Goal: Information Seeking & Learning: Learn about a topic

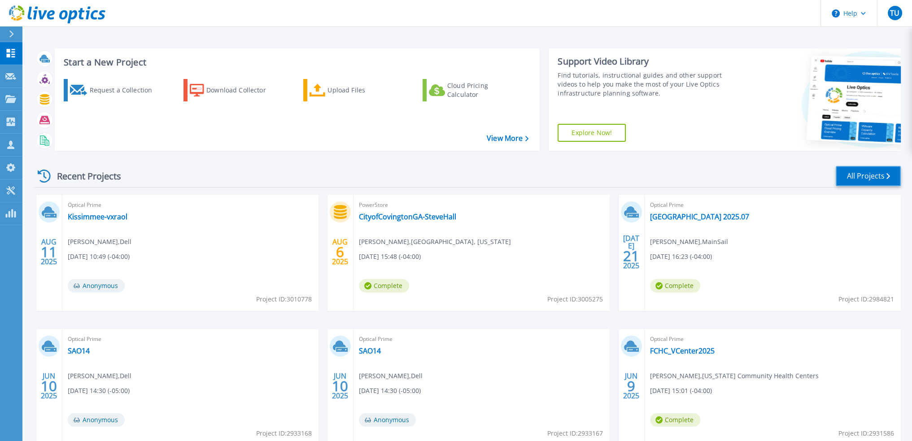
click at [863, 177] on link "All Projects" at bounding box center [868, 176] width 65 height 20
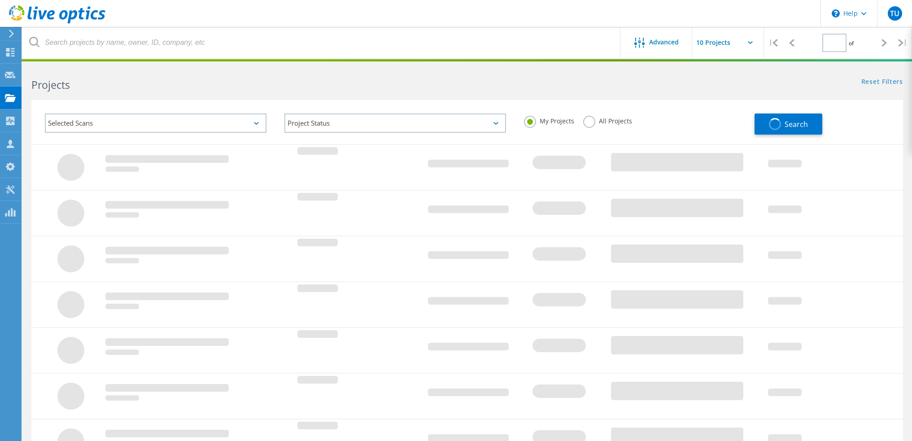
type input "1"
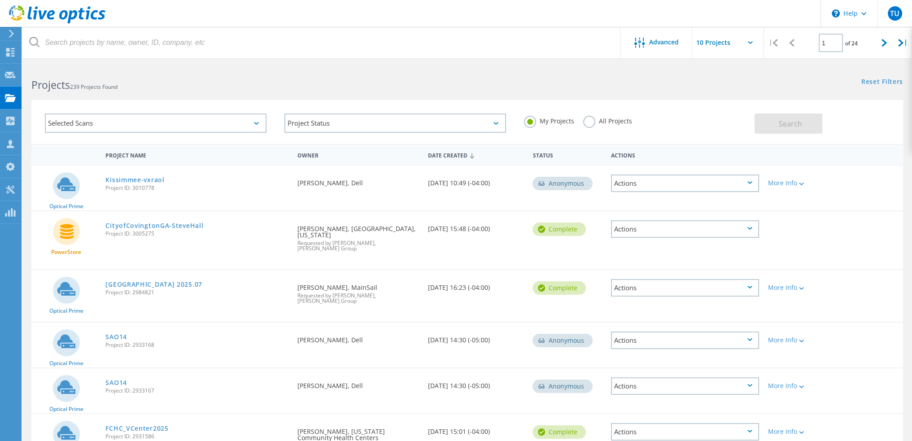
click at [592, 118] on label "All Projects" at bounding box center [607, 120] width 49 height 9
click at [0, 0] on input "All Projects" at bounding box center [0, 0] width 0 height 0
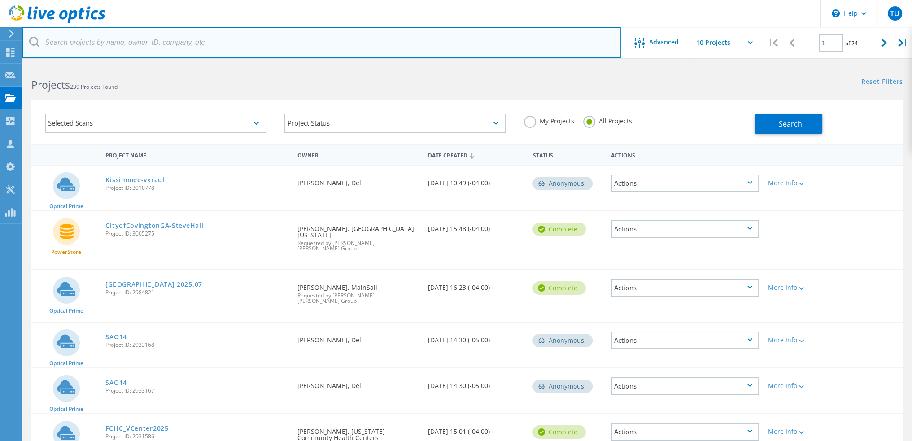
click at [117, 36] on input "text" at bounding box center [321, 42] width 599 height 31
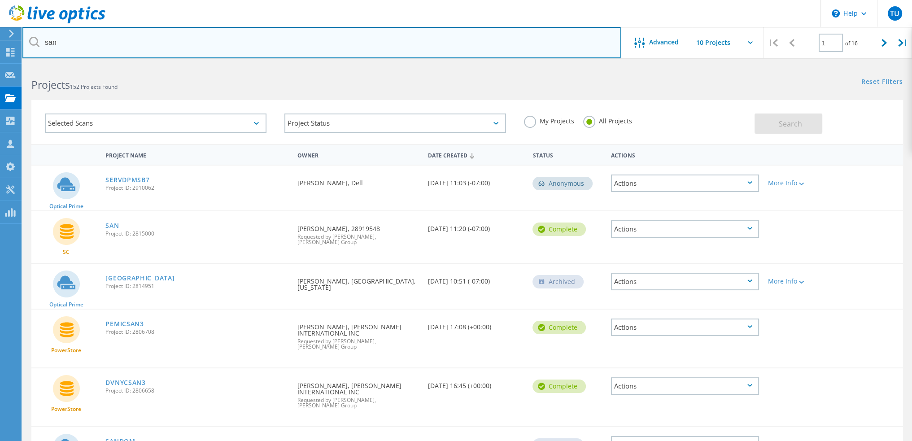
click at [115, 32] on input "san" at bounding box center [321, 42] width 599 height 31
type input "sanw"
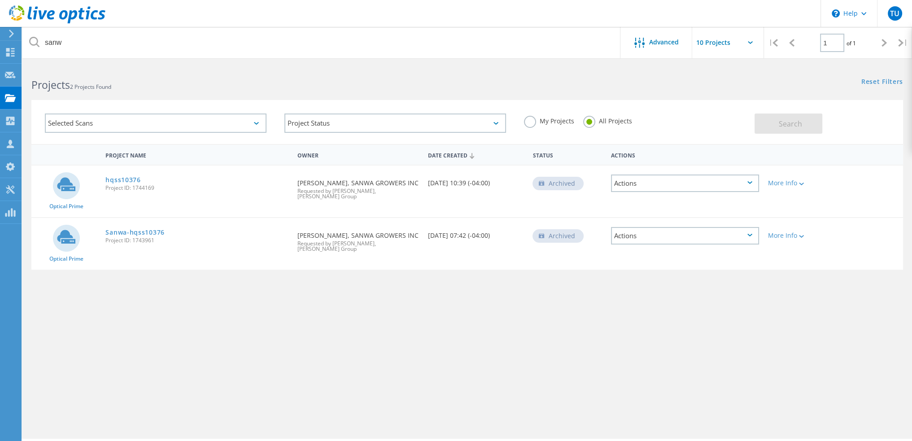
click at [193, 322] on div "Project Name Owner Date Created Status Actions Optical Prime hqss10376 Project …" at bounding box center [467, 260] width 872 height 233
click at [50, 19] on use at bounding box center [57, 14] width 96 height 18
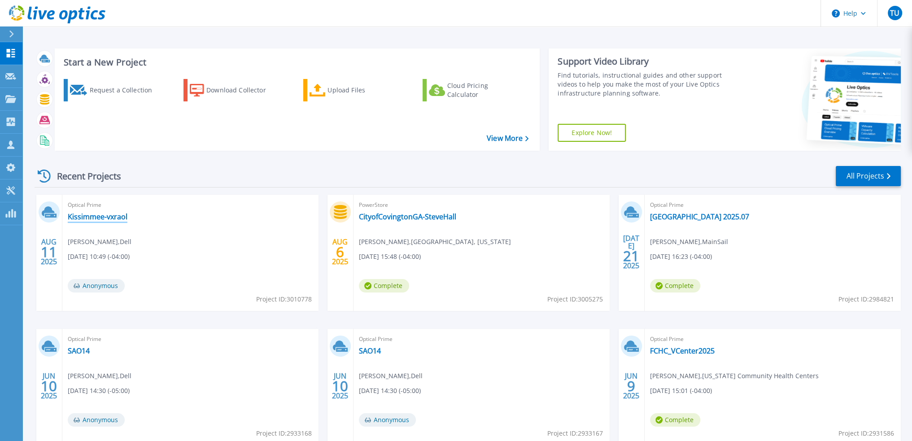
click at [108, 218] on link "Kissimmee-vxraol" at bounding box center [98, 216] width 60 height 9
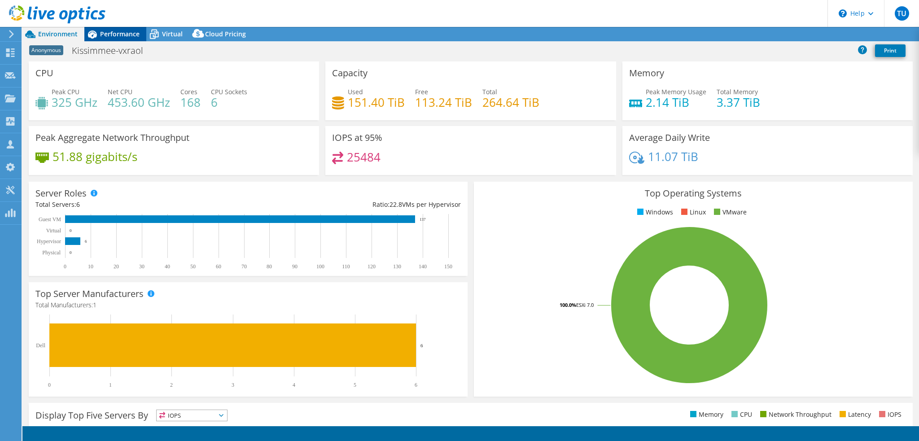
click at [118, 30] on span "Performance" at bounding box center [119, 34] width 39 height 9
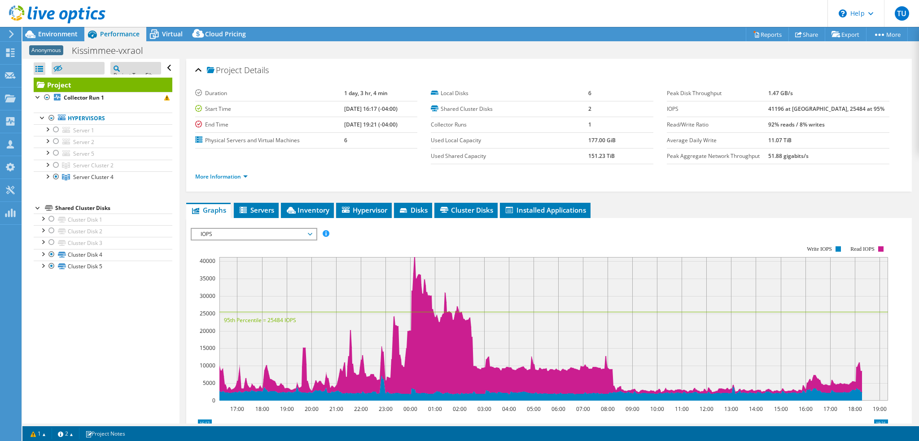
select select "USD"
click at [75, 37] on span "Environment" at bounding box center [57, 34] width 39 height 9
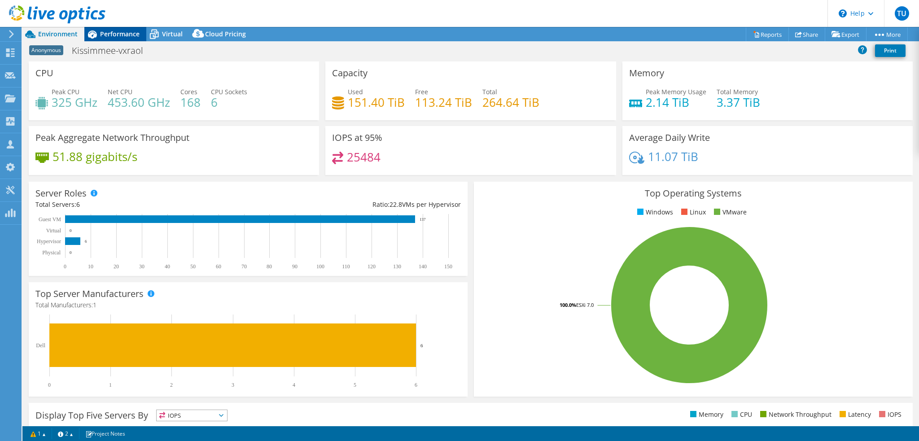
click at [123, 39] on div "Performance" at bounding box center [115, 34] width 62 height 14
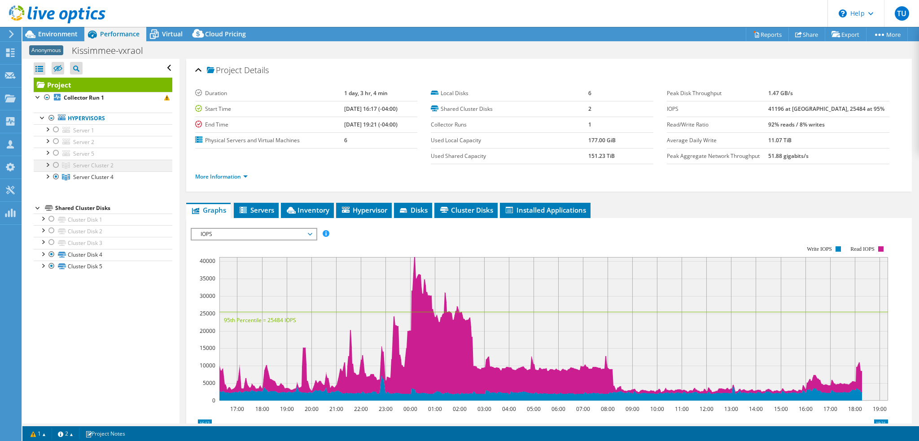
click at [48, 165] on div at bounding box center [47, 164] width 9 height 9
click at [58, 178] on div at bounding box center [56, 176] width 9 height 11
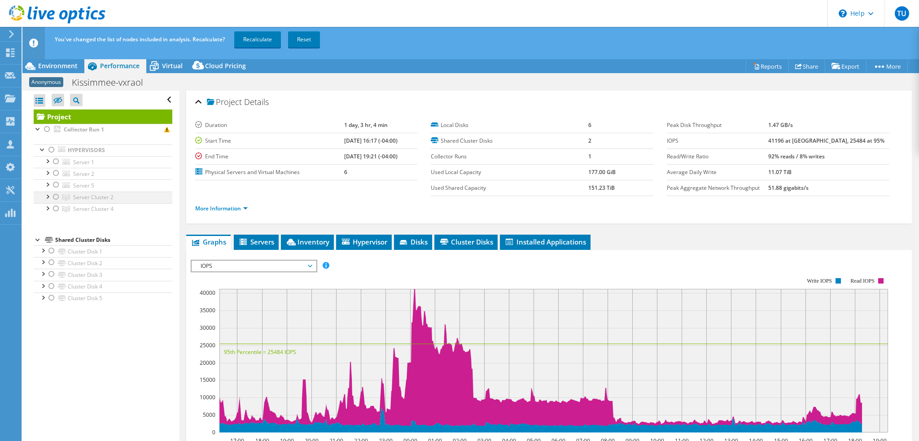
click at [56, 198] on div at bounding box center [56, 197] width 9 height 11
click at [262, 42] on link "Recalculate" at bounding box center [257, 39] width 47 height 16
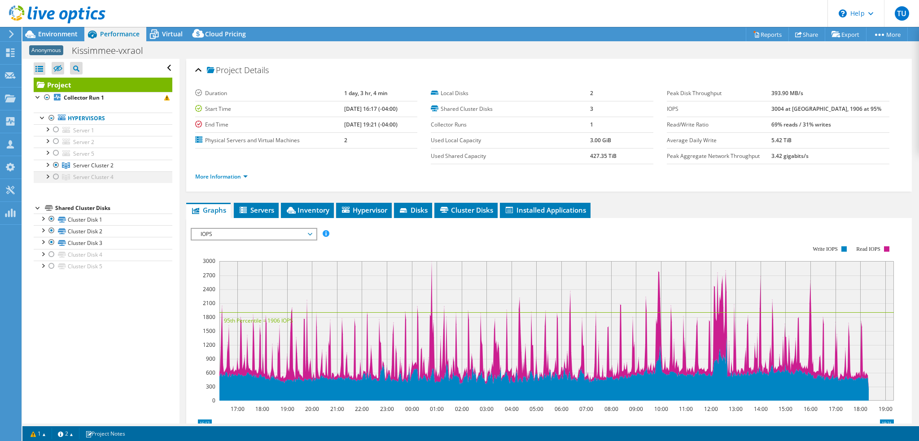
click at [56, 175] on div at bounding box center [56, 176] width 9 height 11
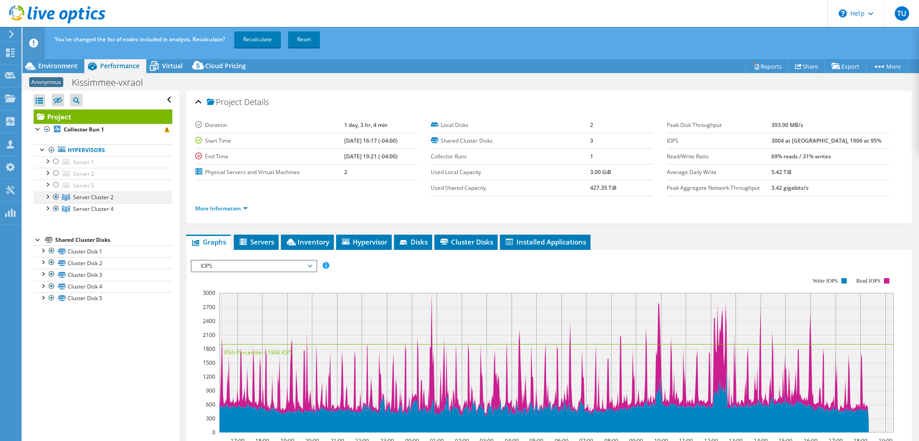
click at [58, 197] on div at bounding box center [56, 197] width 9 height 11
click at [265, 38] on link "Recalculate" at bounding box center [257, 39] width 47 height 16
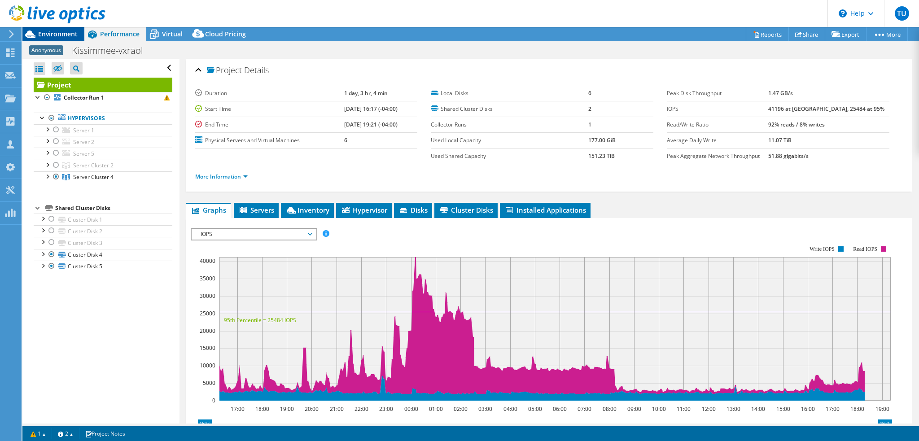
click at [66, 37] on span "Environment" at bounding box center [57, 34] width 39 height 9
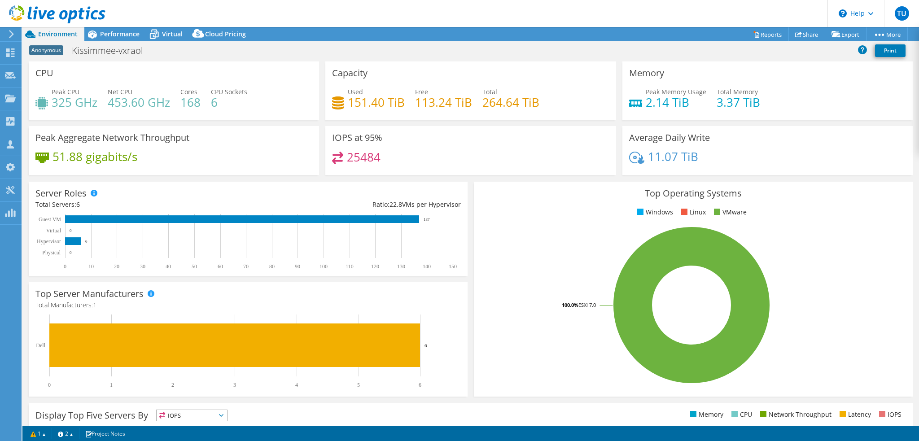
click at [52, 12] on use at bounding box center [57, 14] width 96 height 18
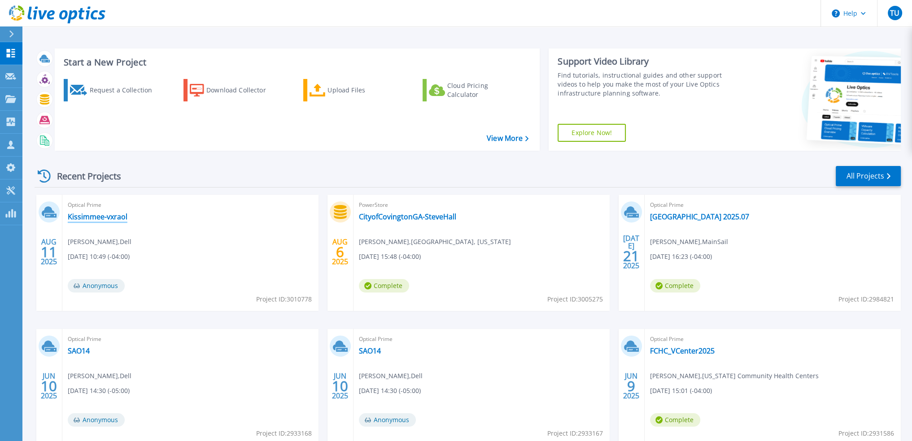
click at [121, 215] on link "Kissimmee-vxraol" at bounding box center [98, 216] width 60 height 9
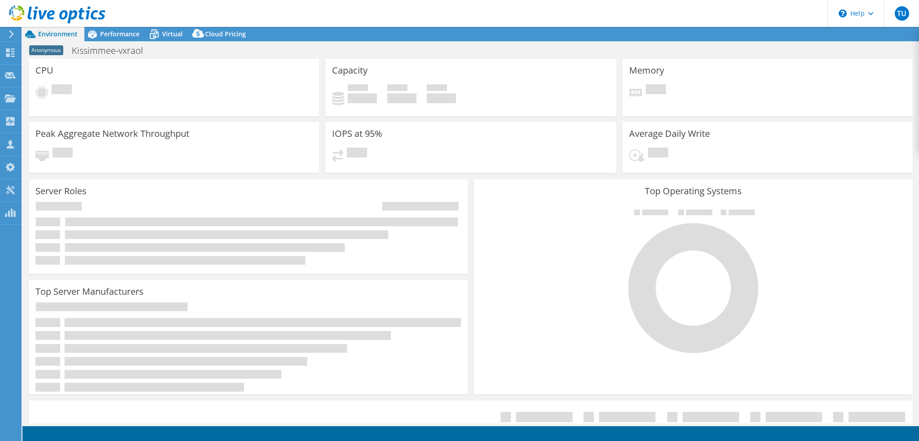
select select "USD"
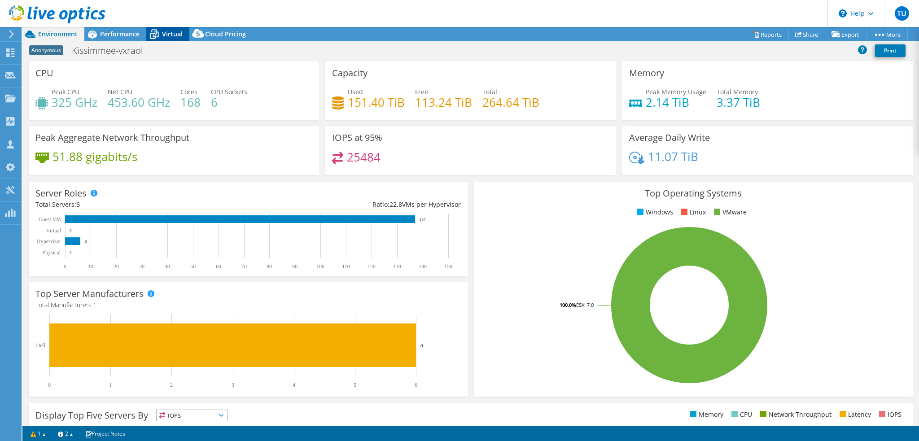
drag, startPoint x: 164, startPoint y: 32, endPoint x: 171, endPoint y: 32, distance: 6.7
click at [164, 32] on span "Virtual" at bounding box center [172, 34] width 21 height 9
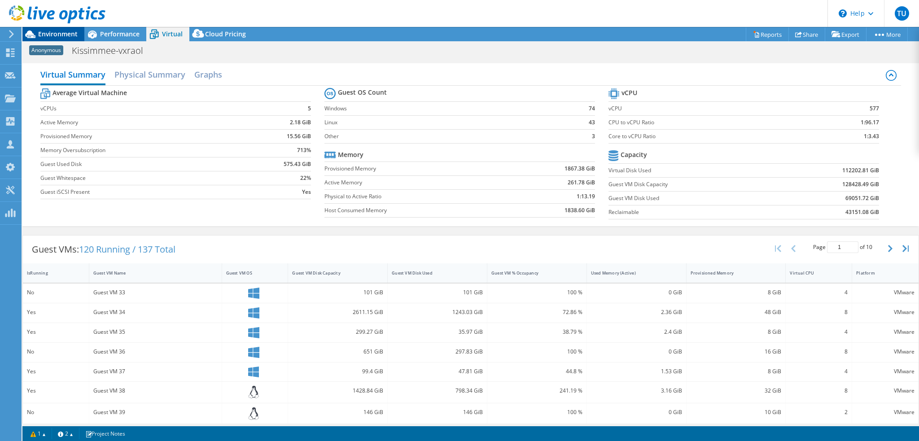
click at [52, 35] on span "Environment" at bounding box center [57, 34] width 39 height 9
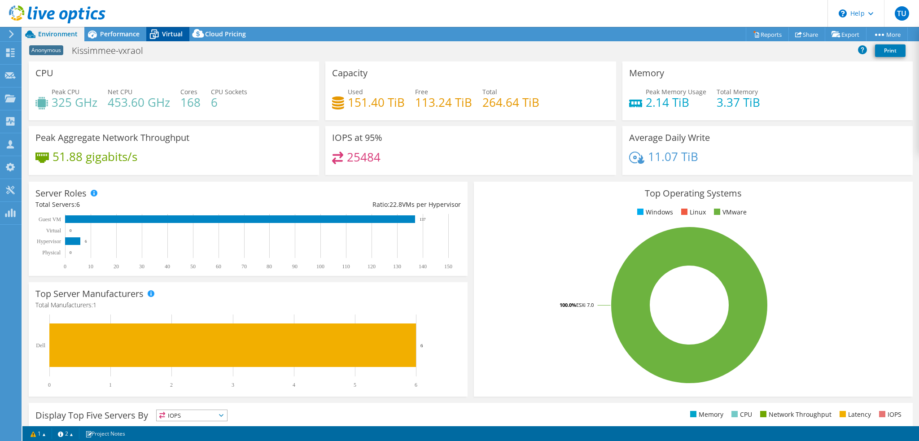
click at [162, 32] on div "Virtual" at bounding box center [167, 34] width 43 height 14
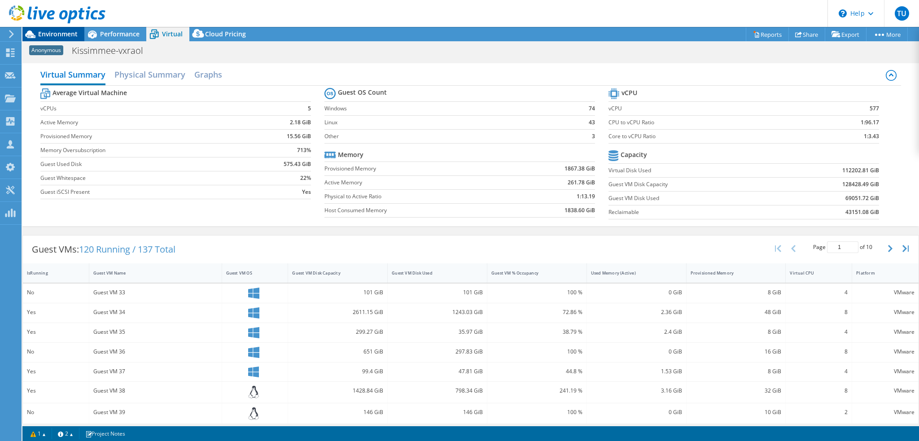
click at [60, 30] on span "Environment" at bounding box center [57, 34] width 39 height 9
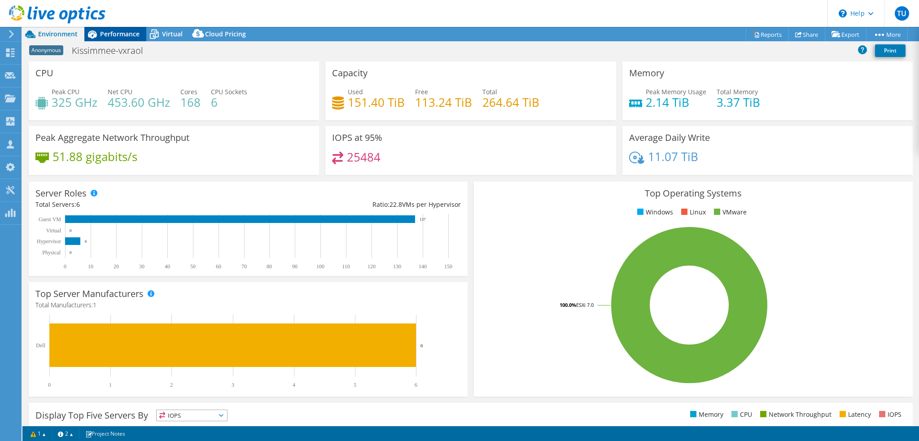
click at [126, 41] on div "Performance" at bounding box center [115, 34] width 62 height 14
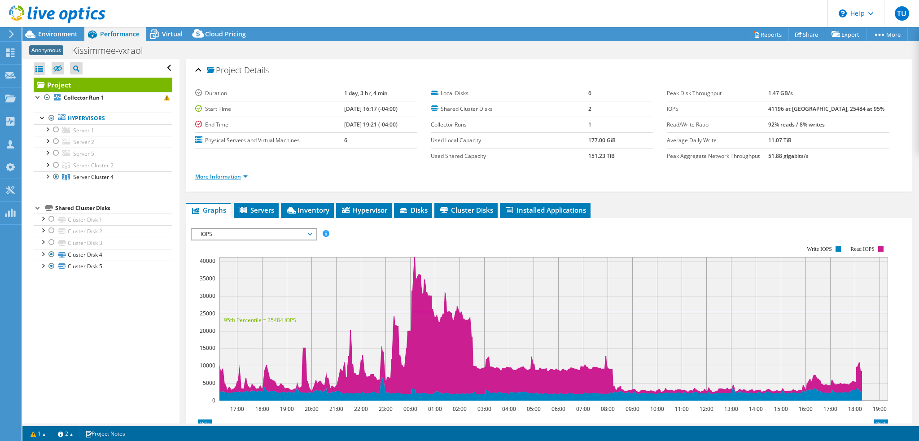
click at [240, 175] on link "More Information" at bounding box center [221, 177] width 53 height 8
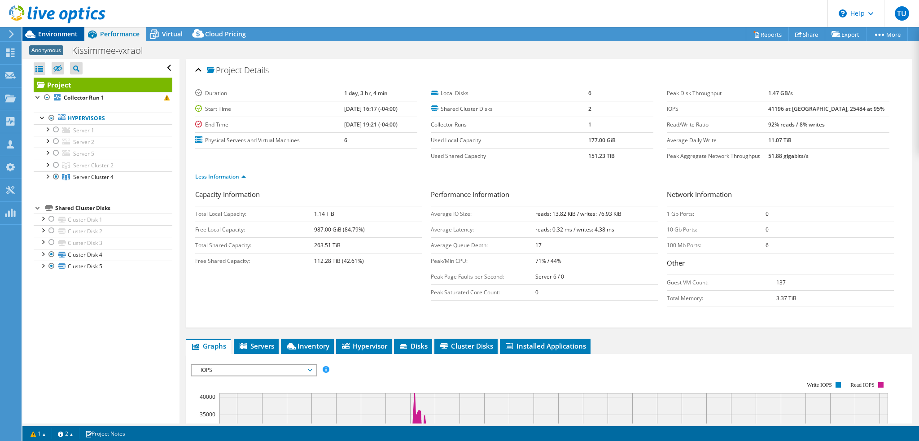
click at [57, 35] on span "Environment" at bounding box center [57, 34] width 39 height 9
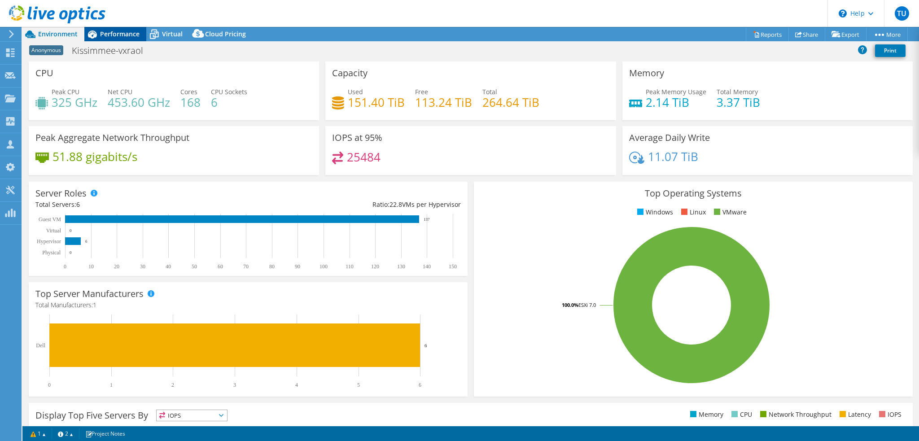
click at [124, 37] on span "Performance" at bounding box center [119, 34] width 39 height 9
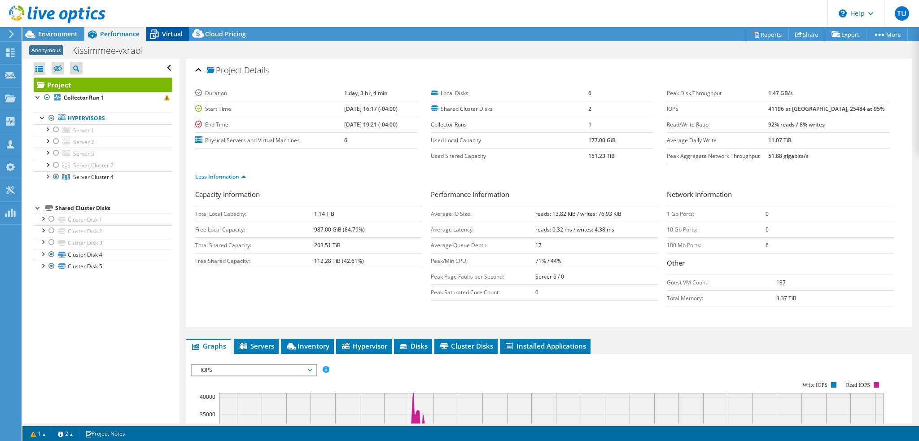
click at [176, 34] on span "Virtual" at bounding box center [172, 34] width 21 height 9
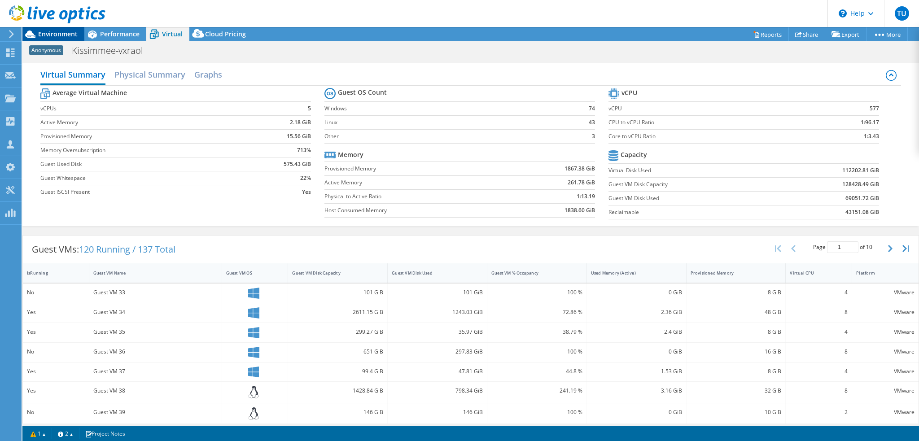
click at [56, 34] on span "Environment" at bounding box center [57, 34] width 39 height 9
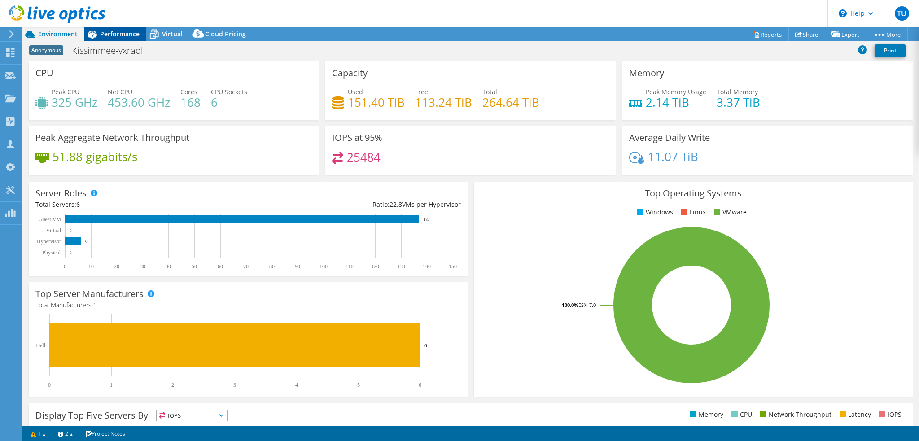
click at [134, 33] on span "Performance" at bounding box center [119, 34] width 39 height 9
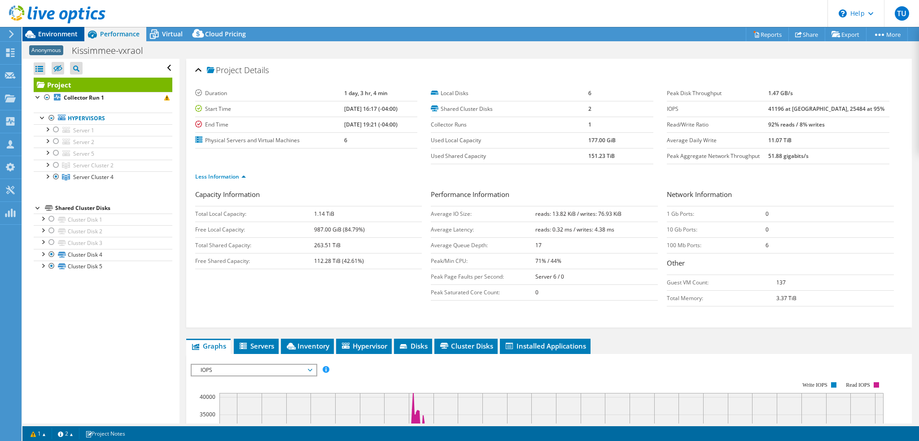
click at [65, 33] on span "Environment" at bounding box center [57, 34] width 39 height 9
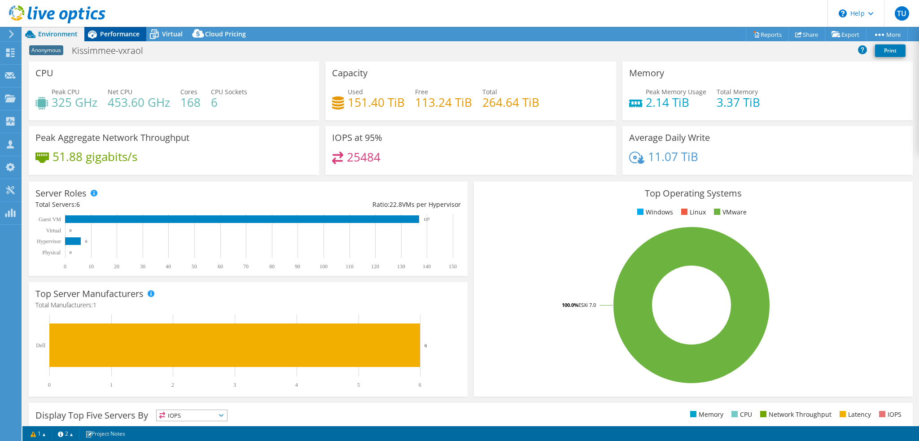
click at [133, 36] on span "Performance" at bounding box center [119, 34] width 39 height 9
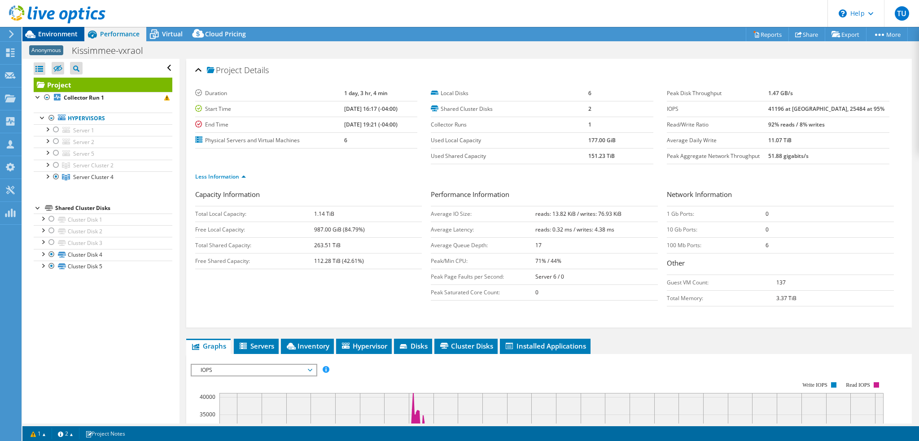
click at [66, 32] on span "Environment" at bounding box center [57, 34] width 39 height 9
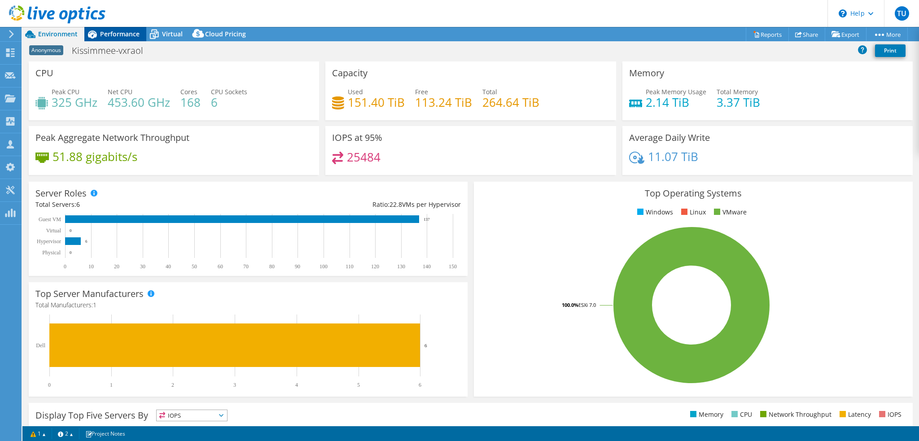
click at [118, 36] on span "Performance" at bounding box center [119, 34] width 39 height 9
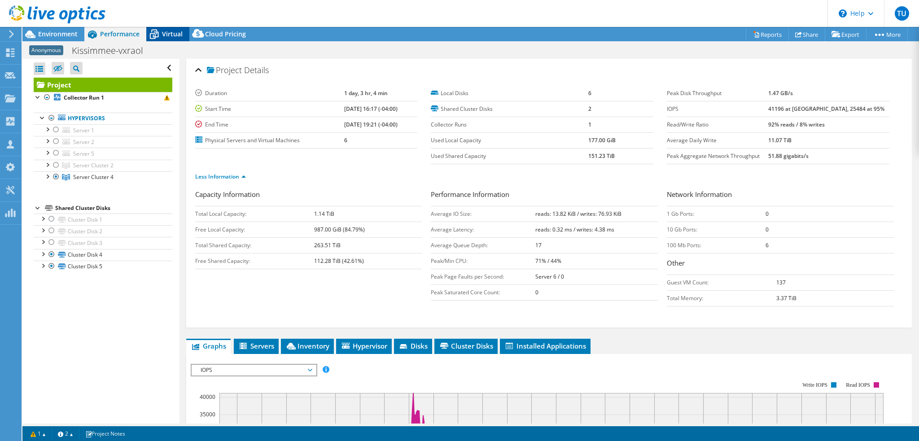
click at [165, 33] on span "Virtual" at bounding box center [172, 34] width 21 height 9
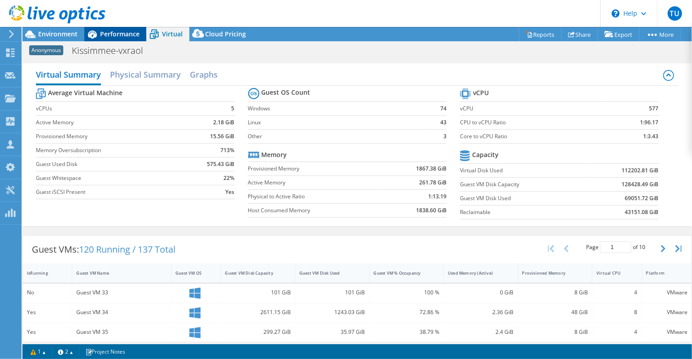
click at [110, 34] on span "Performance" at bounding box center [119, 34] width 39 height 9
